Goal: Information Seeking & Learning: Learn about a topic

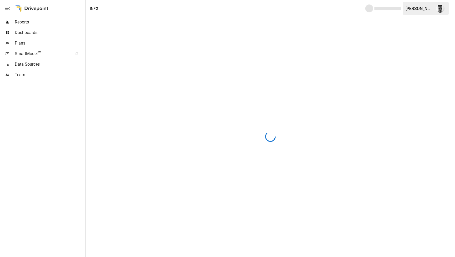
click at [25, 23] on span "Reports" at bounding box center [49, 22] width 69 height 6
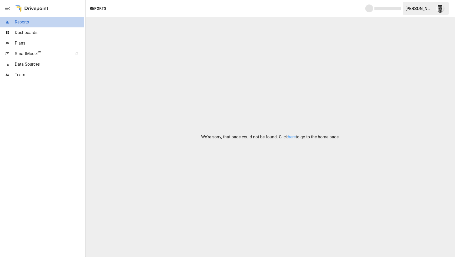
click at [36, 23] on span "Reports" at bounding box center [49, 22] width 69 height 6
click at [292, 137] on link "here" at bounding box center [292, 136] width 8 height 5
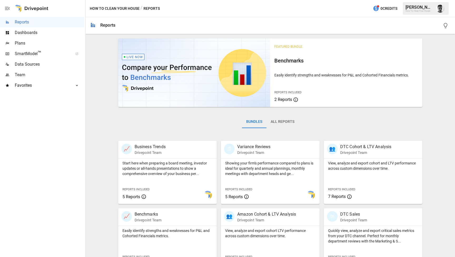
click at [243, 74] on img at bounding box center [194, 72] width 152 height 68
click at [9, 9] on icon "button" at bounding box center [7, 8] width 6 height 6
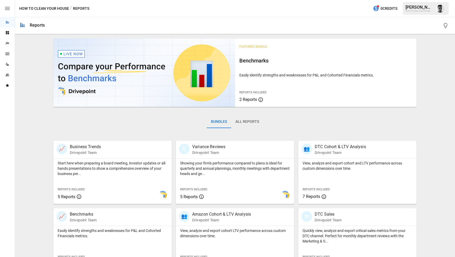
click at [8, 8] on icon "button" at bounding box center [7, 8] width 5 height 3
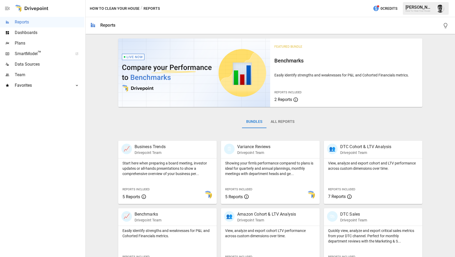
click at [9, 11] on icon "button" at bounding box center [7, 8] width 6 height 6
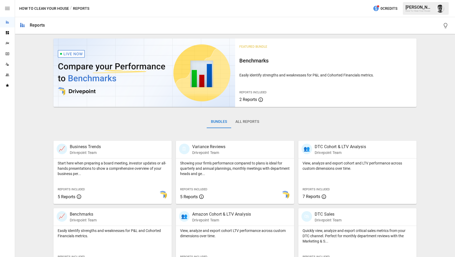
click at [8, 8] on icon "button" at bounding box center [7, 8] width 5 height 3
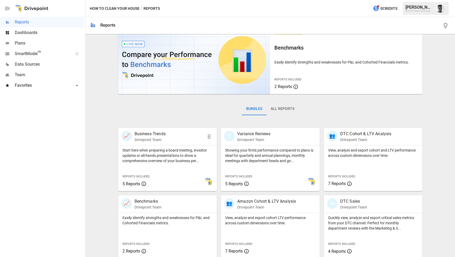
scroll to position [22, 0]
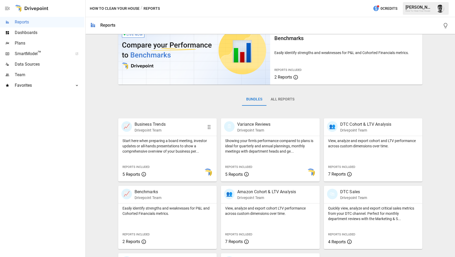
click at [176, 161] on div "Start here when preparing a board meeting, investor updates or all-hands presen…" at bounding box center [167, 159] width 99 height 46
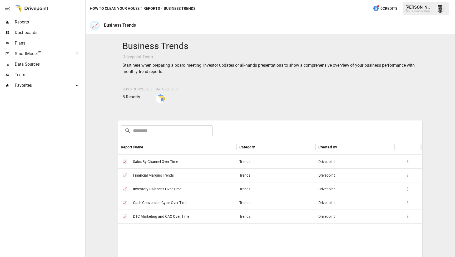
click at [215, 161] on div "📈 Sales By Channel Over Time" at bounding box center [177, 162] width 118 height 14
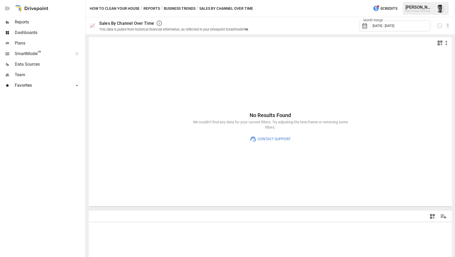
click at [181, 9] on button "Business Trends" at bounding box center [180, 8] width 32 height 7
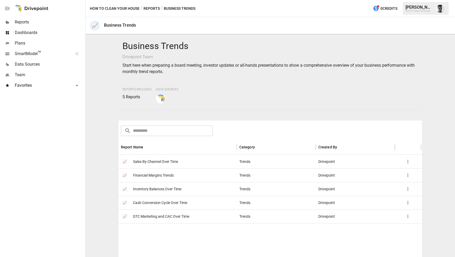
click at [151, 8] on button "Reports" at bounding box center [151, 8] width 16 height 7
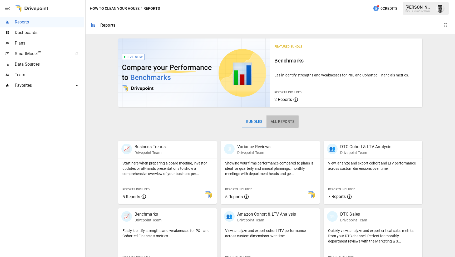
click at [279, 121] on button "All Reports" at bounding box center [282, 121] width 32 height 13
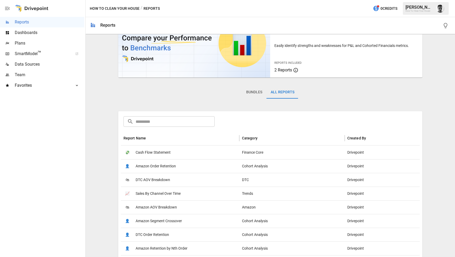
scroll to position [68, 0]
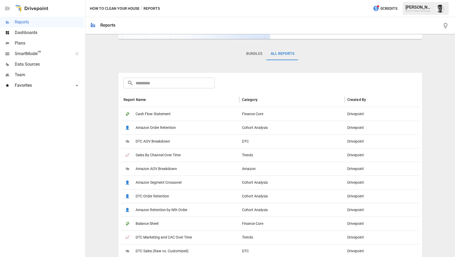
click at [174, 141] on div "🛍 DTC AOV Breakdown" at bounding box center [180, 141] width 118 height 14
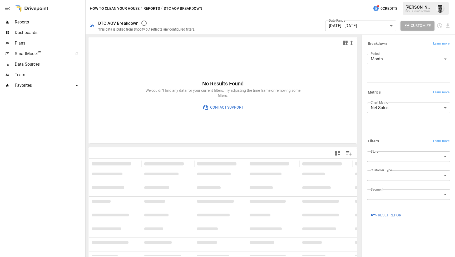
click at [154, 9] on button "Reports" at bounding box center [151, 8] width 16 height 7
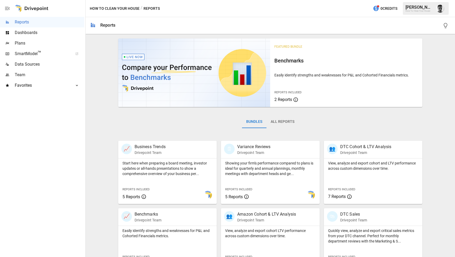
click at [288, 120] on button "All Reports" at bounding box center [282, 121] width 32 height 13
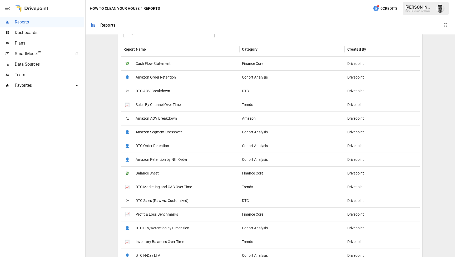
scroll to position [141, 0]
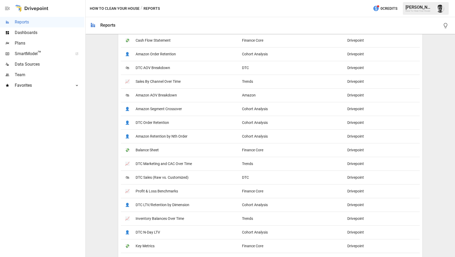
click at [173, 151] on div "💸 Balance Sheet" at bounding box center [180, 150] width 118 height 14
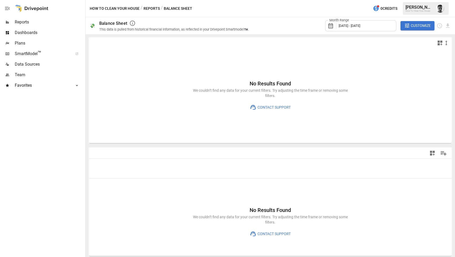
click at [148, 8] on button "Reports" at bounding box center [151, 8] width 16 height 7
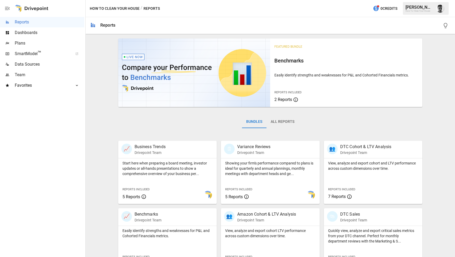
click at [277, 120] on button "All Reports" at bounding box center [282, 121] width 32 height 13
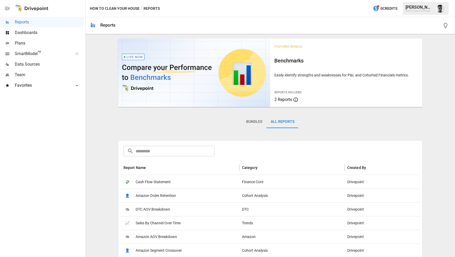
scroll to position [36, 0]
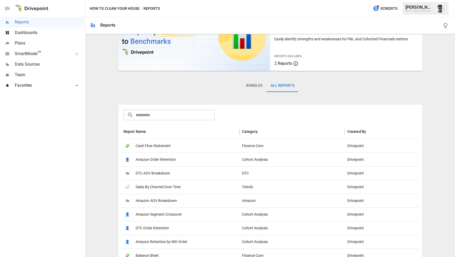
click at [254, 87] on button "Bundles" at bounding box center [254, 85] width 24 height 13
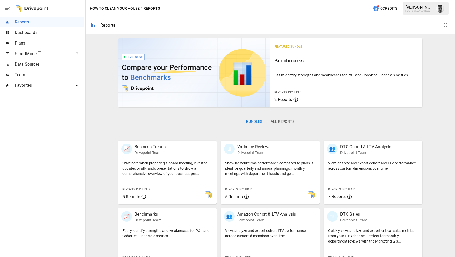
click at [285, 123] on button "All Reports" at bounding box center [282, 121] width 32 height 13
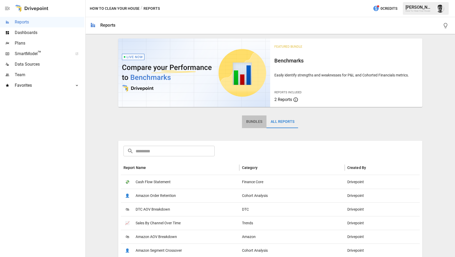
click at [253, 123] on button "Bundles" at bounding box center [254, 121] width 24 height 13
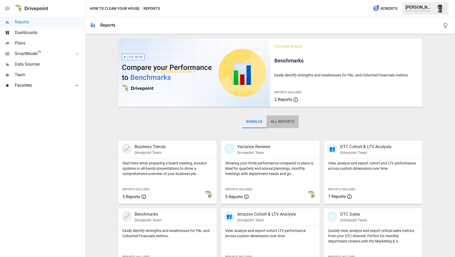
click at [288, 124] on button "All Reports" at bounding box center [282, 121] width 32 height 13
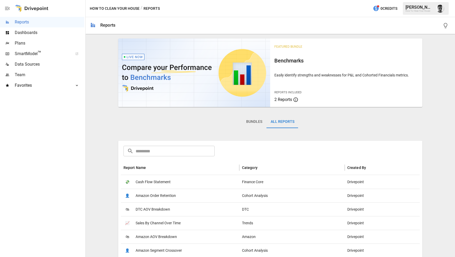
click at [208, 184] on div "💸 Cash Flow Statement" at bounding box center [180, 182] width 118 height 14
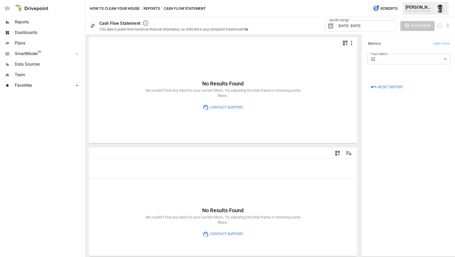
click at [418, 26] on span "Customize" at bounding box center [421, 25] width 20 height 7
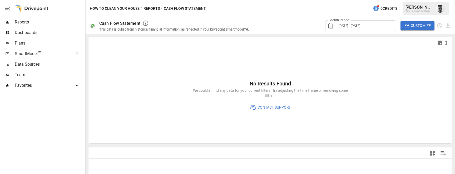
drag, startPoint x: 427, startPoint y: 158, endPoint x: 406, endPoint y: 28, distance: 131.1
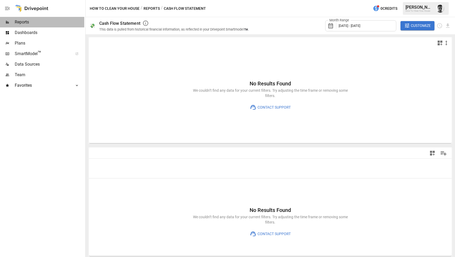
click at [49, 25] on span "Reports" at bounding box center [49, 22] width 69 height 6
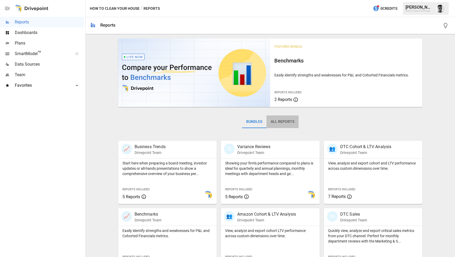
click at [280, 122] on button "All Reports" at bounding box center [282, 121] width 32 height 13
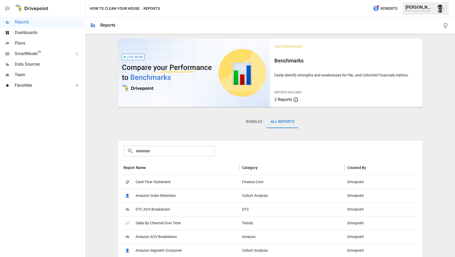
click at [44, 30] on span "Dashboards" at bounding box center [49, 32] width 69 height 6
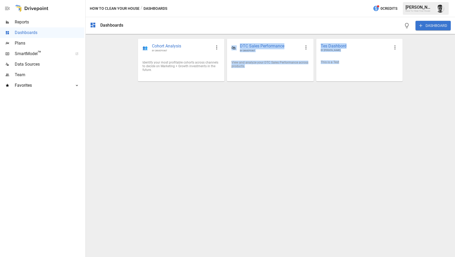
drag, startPoint x: 395, startPoint y: 123, endPoint x: 167, endPoint y: 107, distance: 228.6
click at [167, 106] on div "Dashboards DASHBOARD 👥 Cohort Analysis BY DRIVEPOINT Identify your most profita…" at bounding box center [270, 137] width 369 height 240
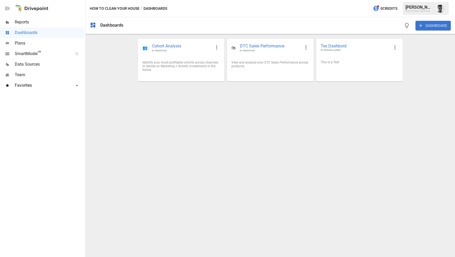
click at [207, 149] on div "Dashboards DASHBOARD 👥 Cohort Analysis BY DRIVEPOINT Identify your most profita…" at bounding box center [270, 137] width 369 height 240
click at [32, 21] on span "Reports" at bounding box center [49, 22] width 69 height 6
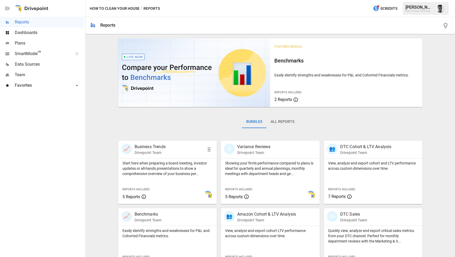
click at [185, 173] on p "Start here when preparing a board meeting, investor updates or all-hands presen…" at bounding box center [167, 168] width 90 height 16
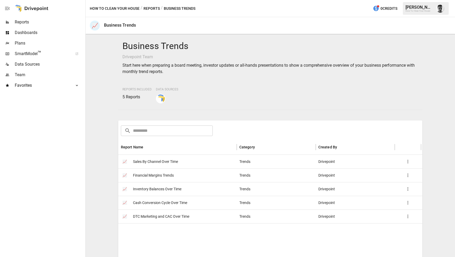
click at [173, 159] on span "Sales By Channel Over Time" at bounding box center [155, 161] width 45 height 13
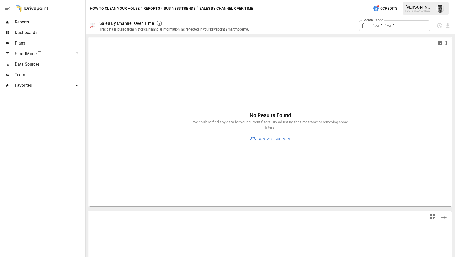
click at [300, 52] on div "No Results Found We couldn’t find any data for your current filters. Try adjust…" at bounding box center [270, 127] width 362 height 158
click at [449, 24] on icon "Download report" at bounding box center [448, 26] width 6 height 6
click at [318, 26] on div at bounding box center [227, 128] width 455 height 257
click at [394, 25] on span "[DATE] - [DATE]" at bounding box center [383, 26] width 22 height 4
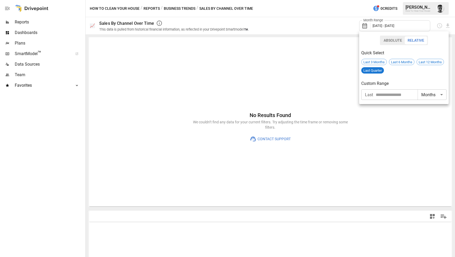
click at [390, 38] on button "Absolute" at bounding box center [393, 40] width 24 height 8
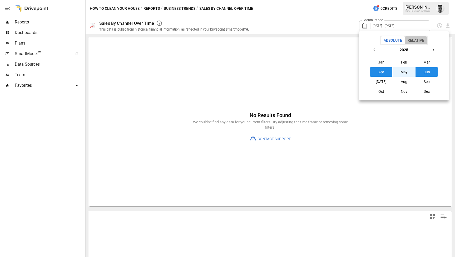
click at [413, 38] on button "Relative" at bounding box center [416, 40] width 22 height 8
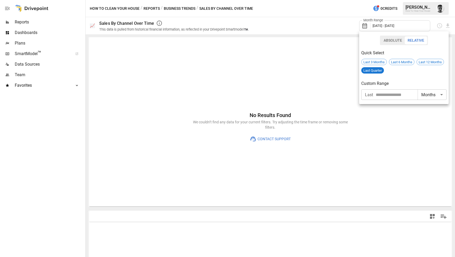
click at [349, 9] on div at bounding box center [227, 128] width 455 height 257
